Goal: Find specific page/section: Find specific page/section

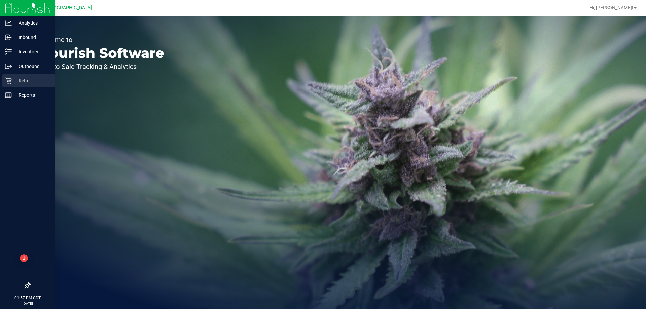
click at [11, 81] on icon at bounding box center [8, 80] width 7 height 7
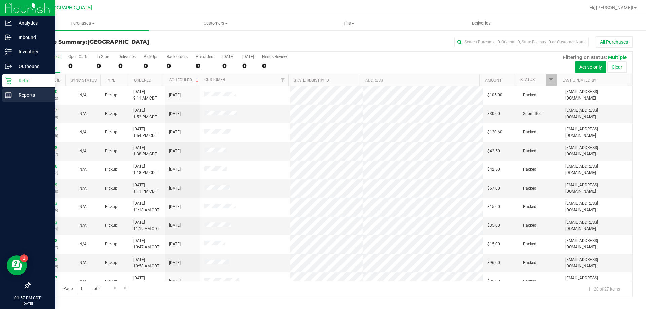
click at [21, 97] on p "Reports" at bounding box center [32, 95] width 40 height 8
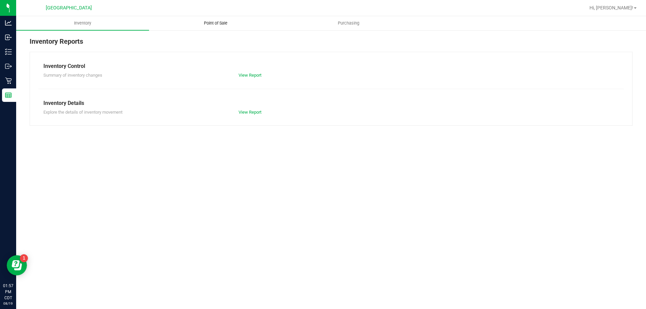
click at [216, 23] on span "Point of Sale" at bounding box center [216, 23] width 42 height 6
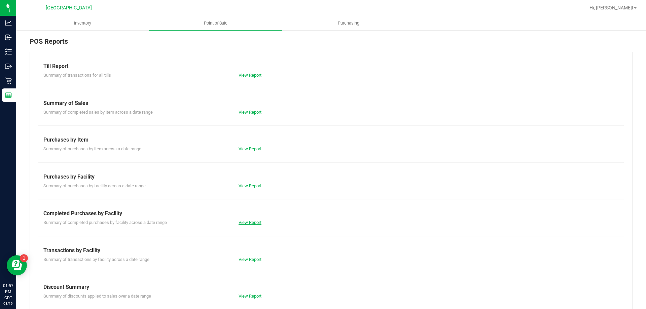
click at [249, 221] on link "View Report" at bounding box center [250, 222] width 23 height 5
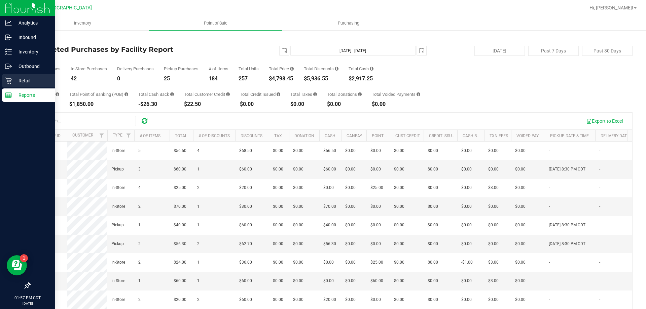
click at [19, 84] on p "Retail" at bounding box center [32, 81] width 40 height 8
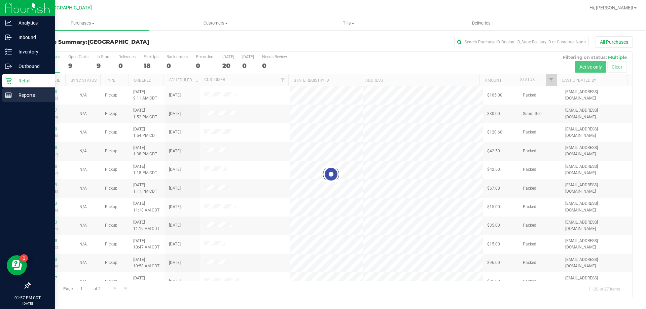
click at [13, 97] on p "Reports" at bounding box center [32, 95] width 40 height 8
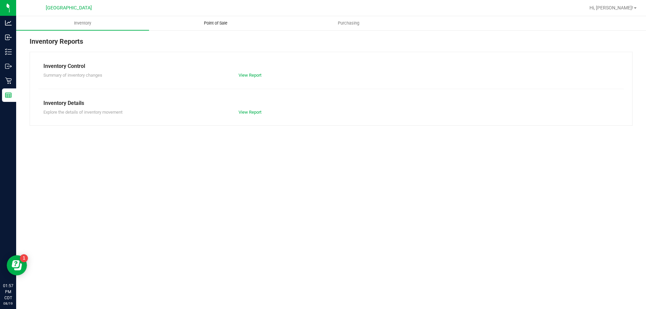
click at [223, 26] on uib-tab-heading "Point of Sale" at bounding box center [215, 22] width 132 height 13
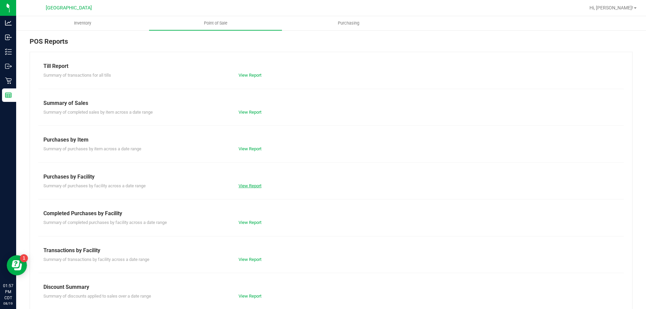
click at [258, 186] on link "View Report" at bounding box center [250, 185] width 23 height 5
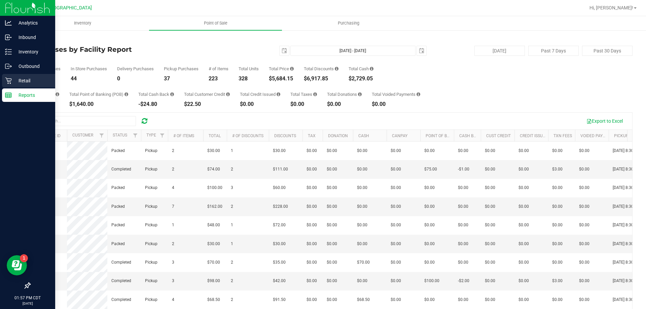
click at [19, 81] on p "Retail" at bounding box center [32, 81] width 40 height 8
